Goal: Task Accomplishment & Management: Use online tool/utility

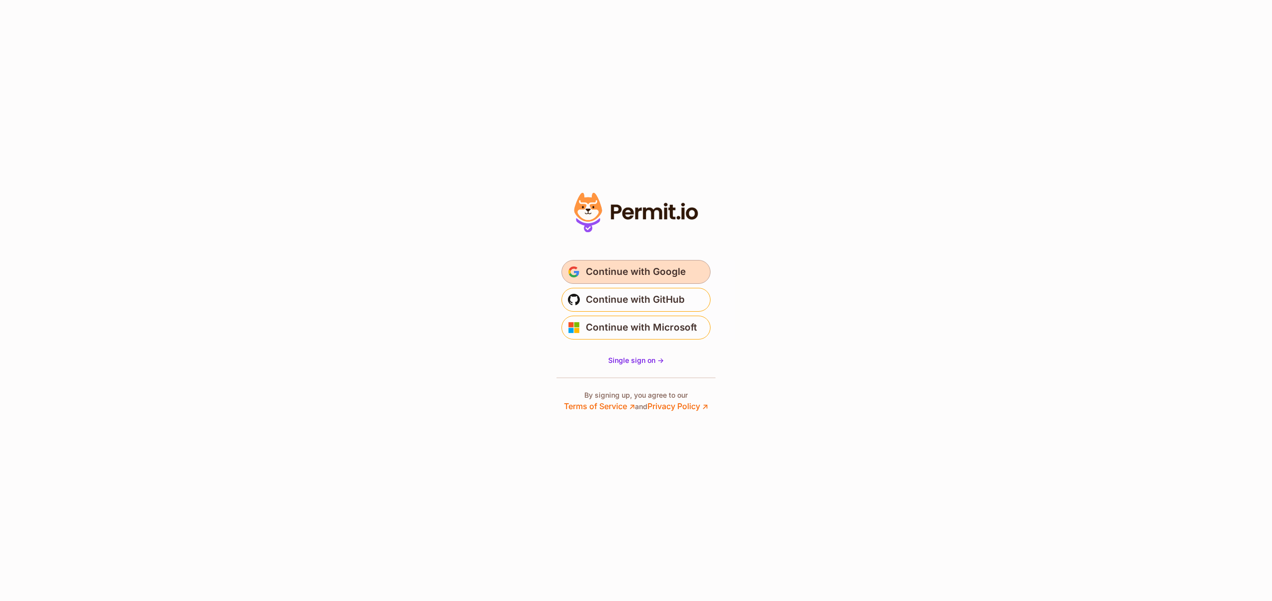
click at [670, 273] on span "Continue with Google" at bounding box center [636, 272] width 100 height 16
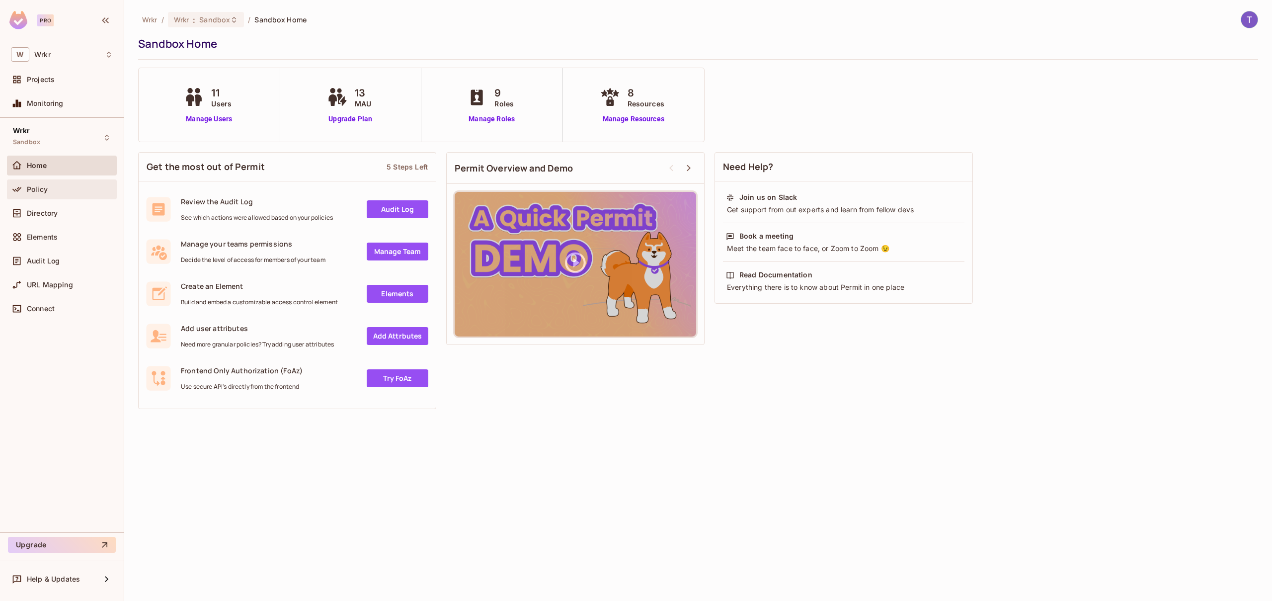
click at [79, 195] on div "Policy" at bounding box center [62, 189] width 102 height 12
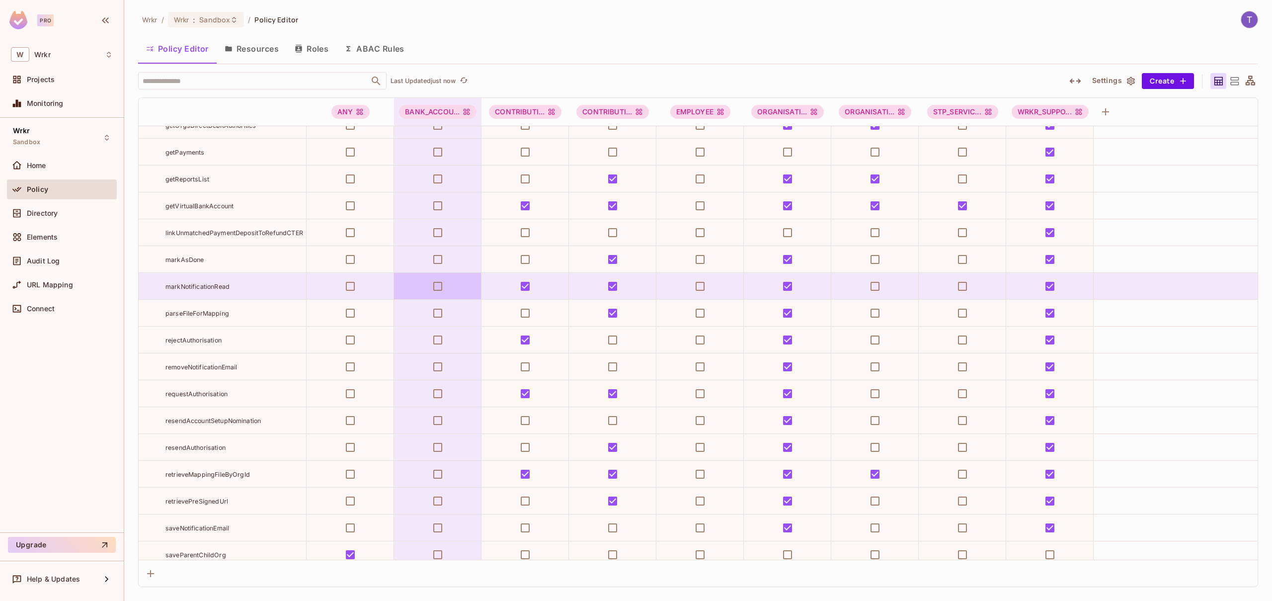
scroll to position [1481, 0]
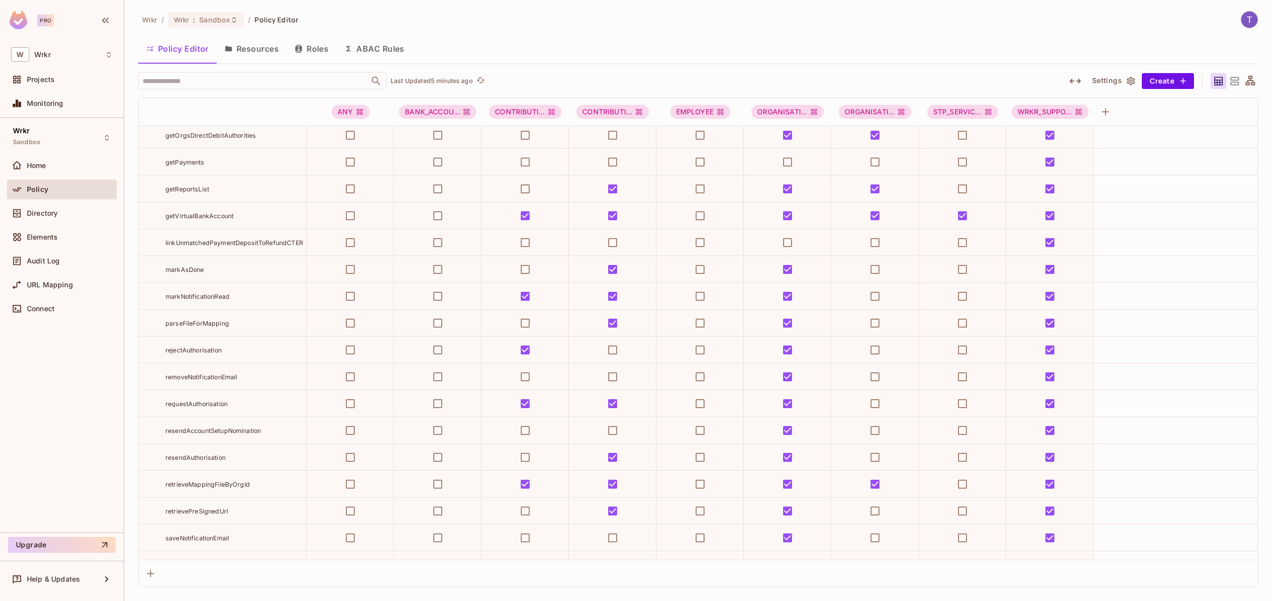
click at [236, 221] on td "getVirtualBankAccount" at bounding box center [223, 215] width 168 height 27
copy tr "getVirtualBankAccount"
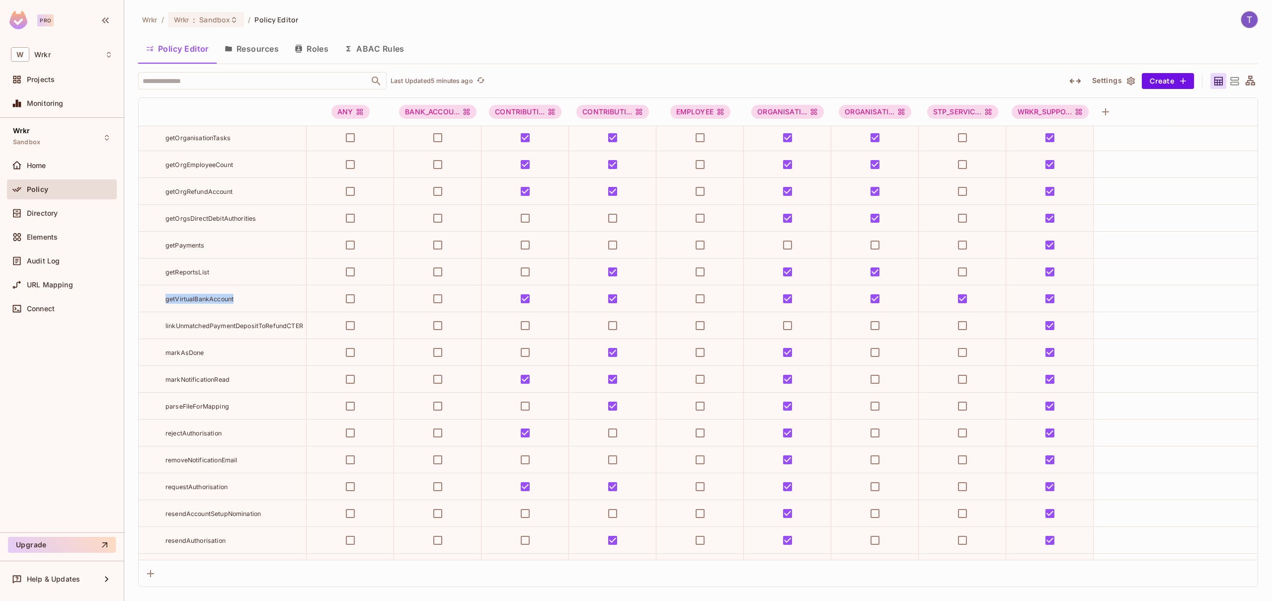
scroll to position [1390, 0]
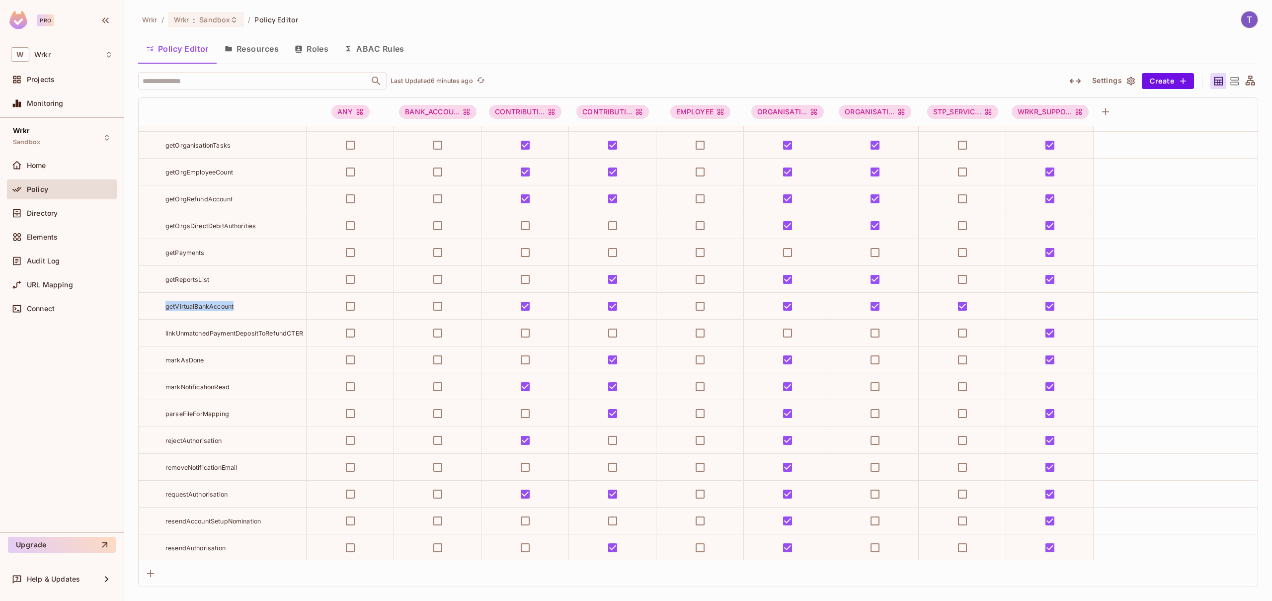
copy tr "getVirtualBankAccount"
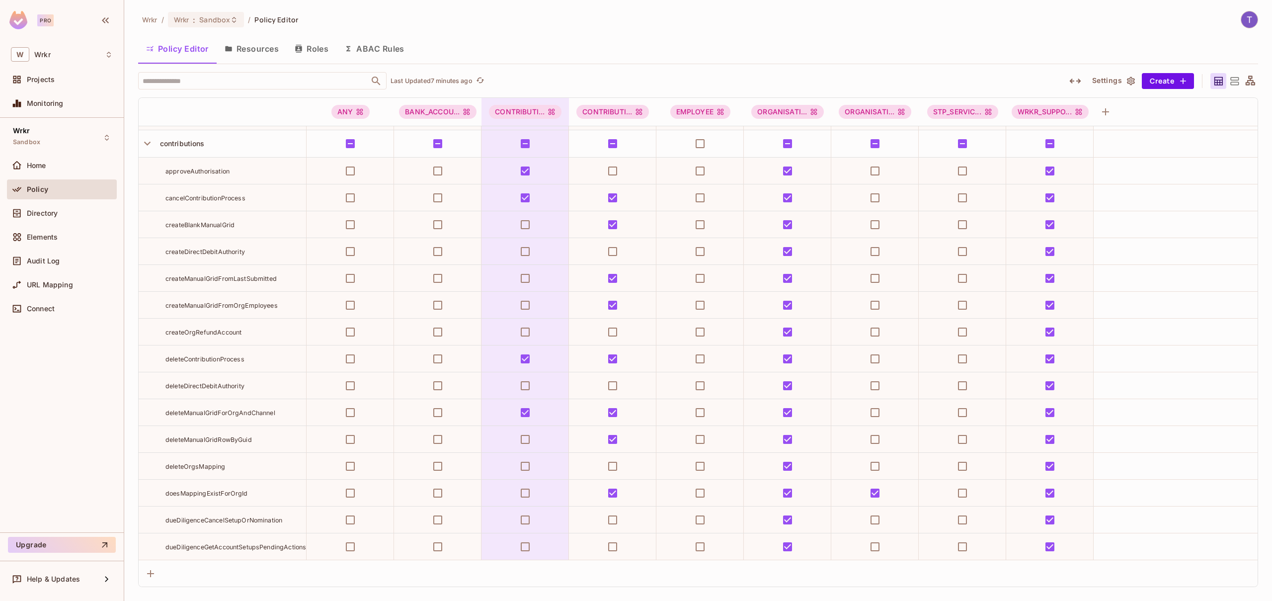
scroll to position [0, 0]
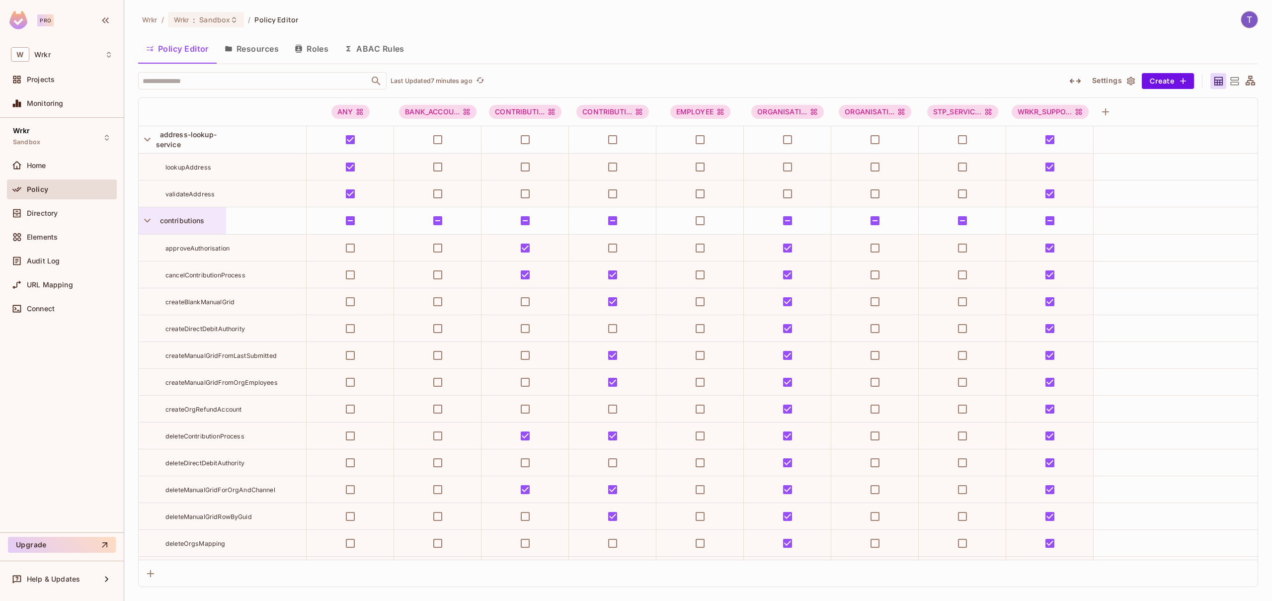
click at [193, 217] on span "contributions" at bounding box center [180, 220] width 49 height 8
click at [201, 52] on div at bounding box center [636, 300] width 1272 height 601
click at [410, 12] on div "Wrkr / Wrkr : Sandbox / Policy Editor" at bounding box center [698, 19] width 1120 height 17
click at [261, 50] on button "Resources" at bounding box center [252, 48] width 70 height 25
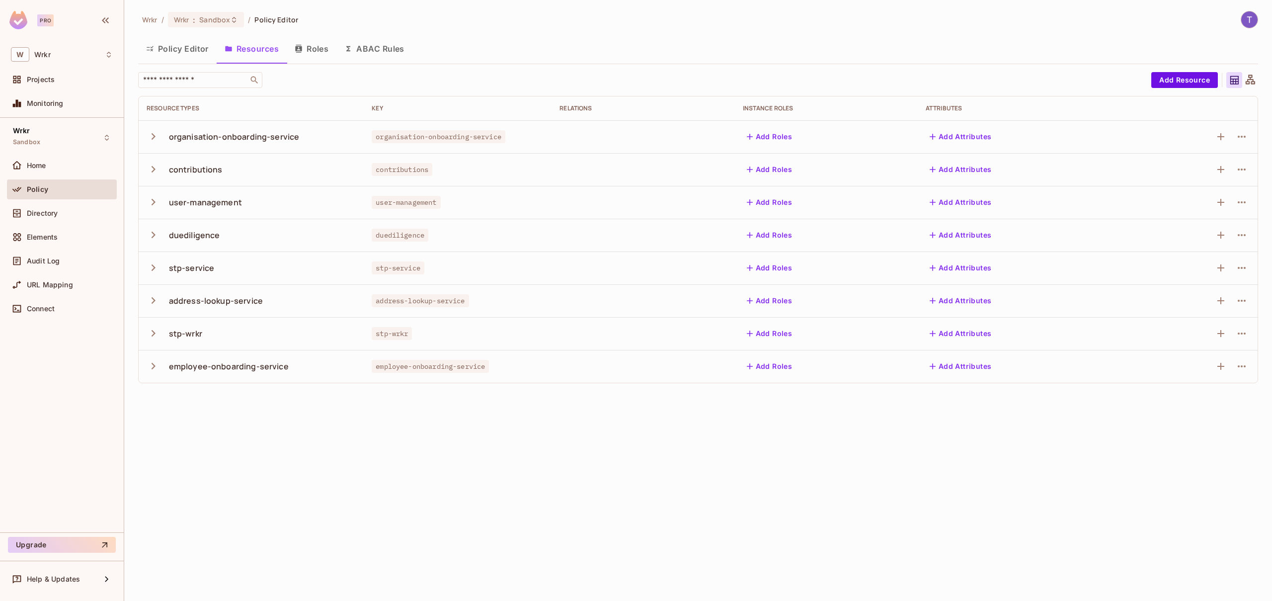
drag, startPoint x: 547, startPoint y: 480, endPoint x: 546, endPoint y: 475, distance: 5.5
click at [547, 480] on div "Wrkr / Wrkr : Sandbox / Policy Editor Policy Editor Resources Roles ABAC Rules …" at bounding box center [698, 300] width 1148 height 601
click at [149, 168] on icon "button" at bounding box center [153, 168] width 13 height 13
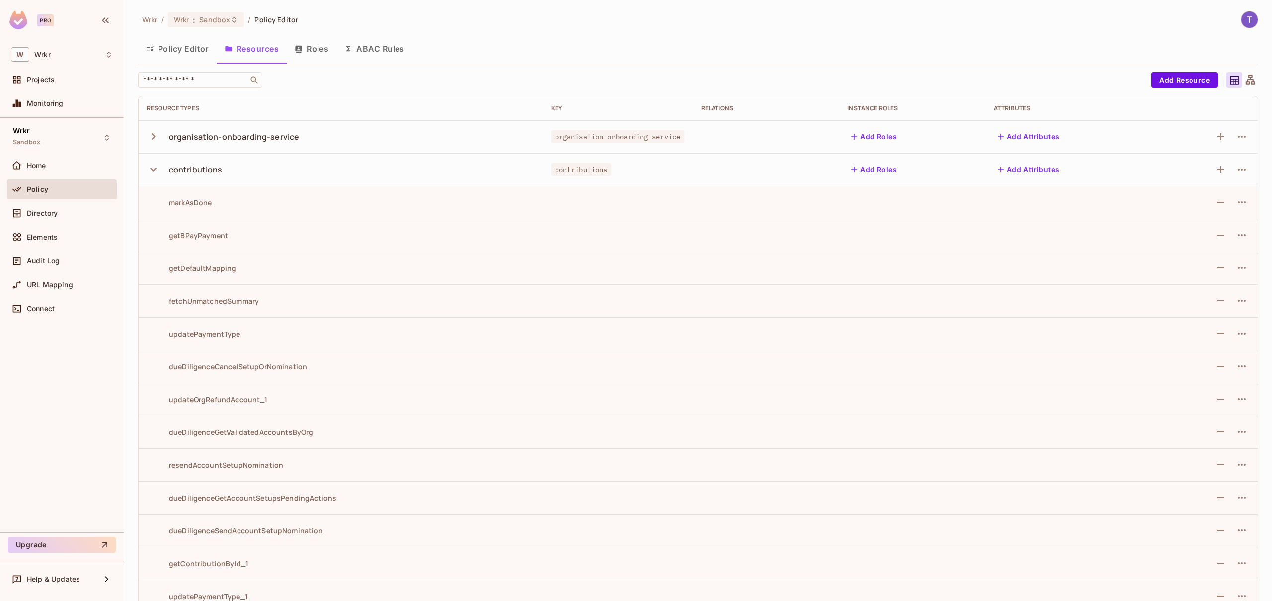
click at [205, 171] on div "contributions" at bounding box center [196, 169] width 54 height 11
